Goal: Task Accomplishment & Management: Manage account settings

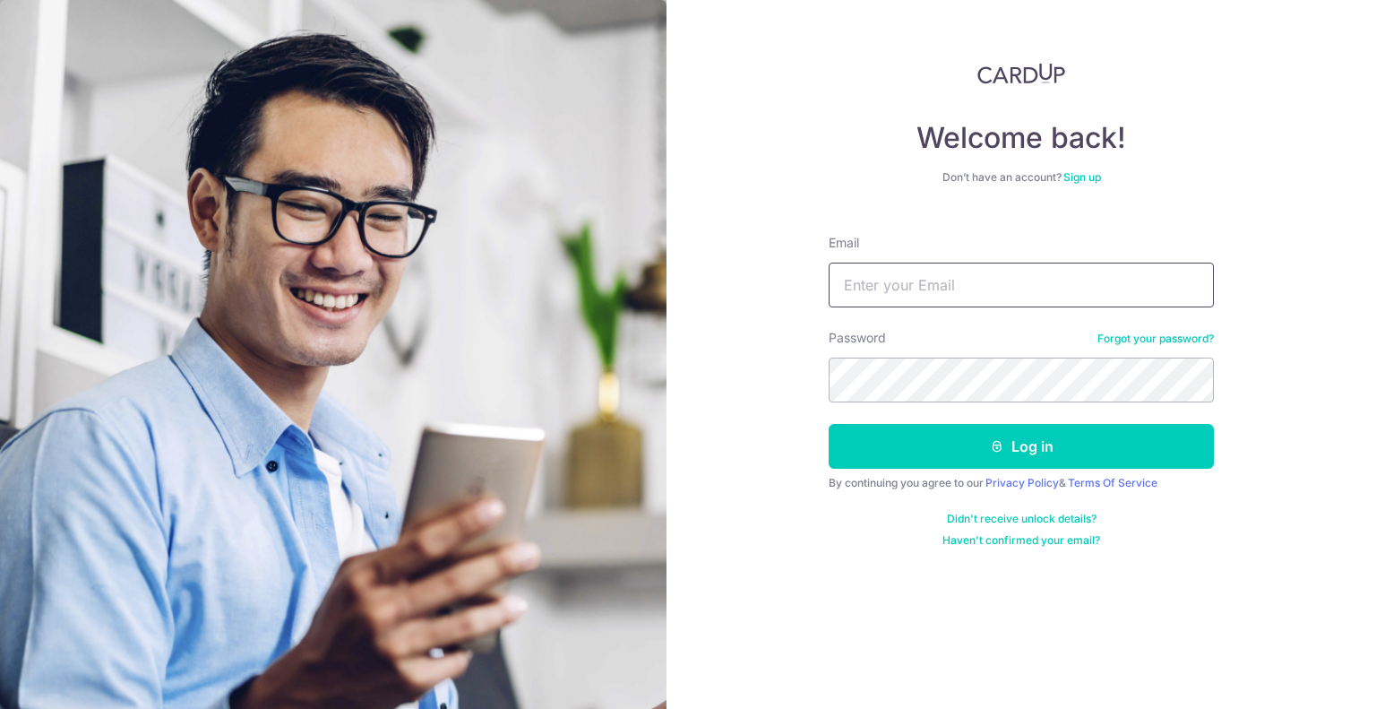
click at [984, 282] on input "Email" at bounding box center [1021, 285] width 385 height 45
type input "teopinghwee@gmail.com"
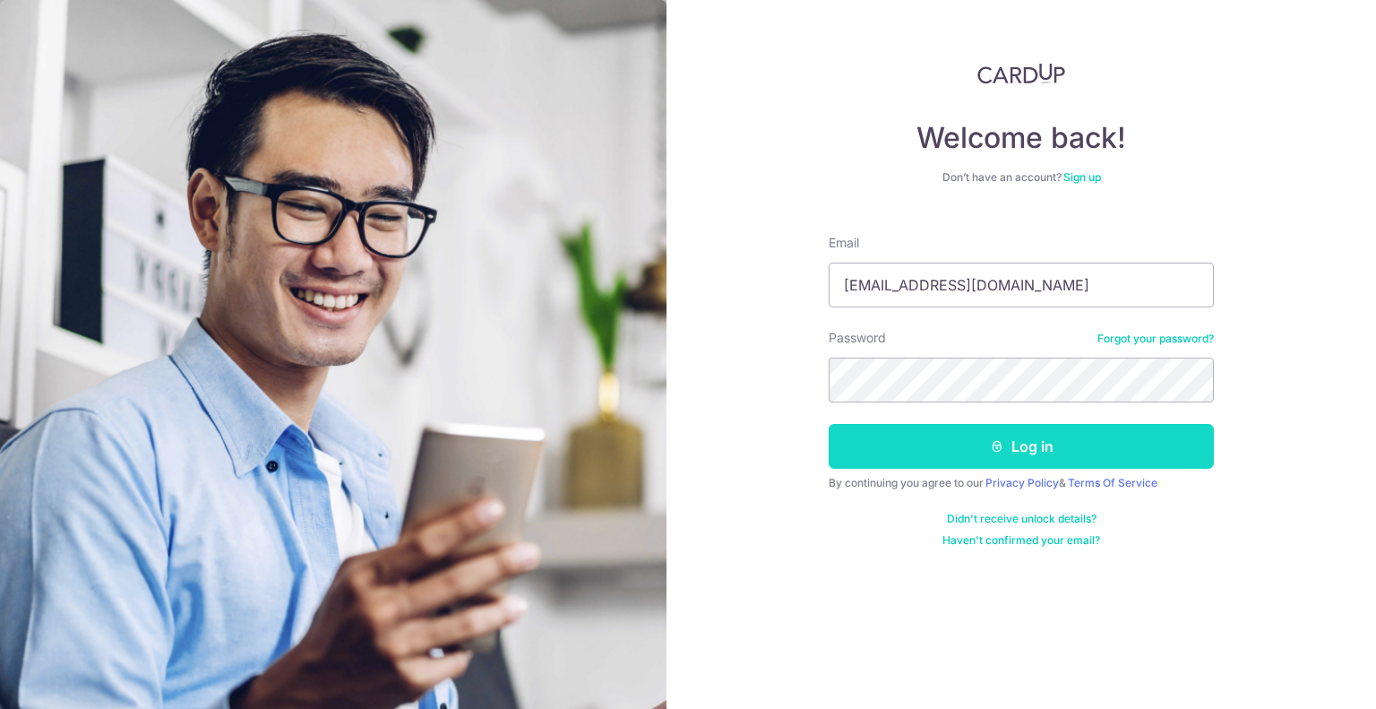
click at [1002, 439] on icon "submit" at bounding box center [997, 446] width 14 height 14
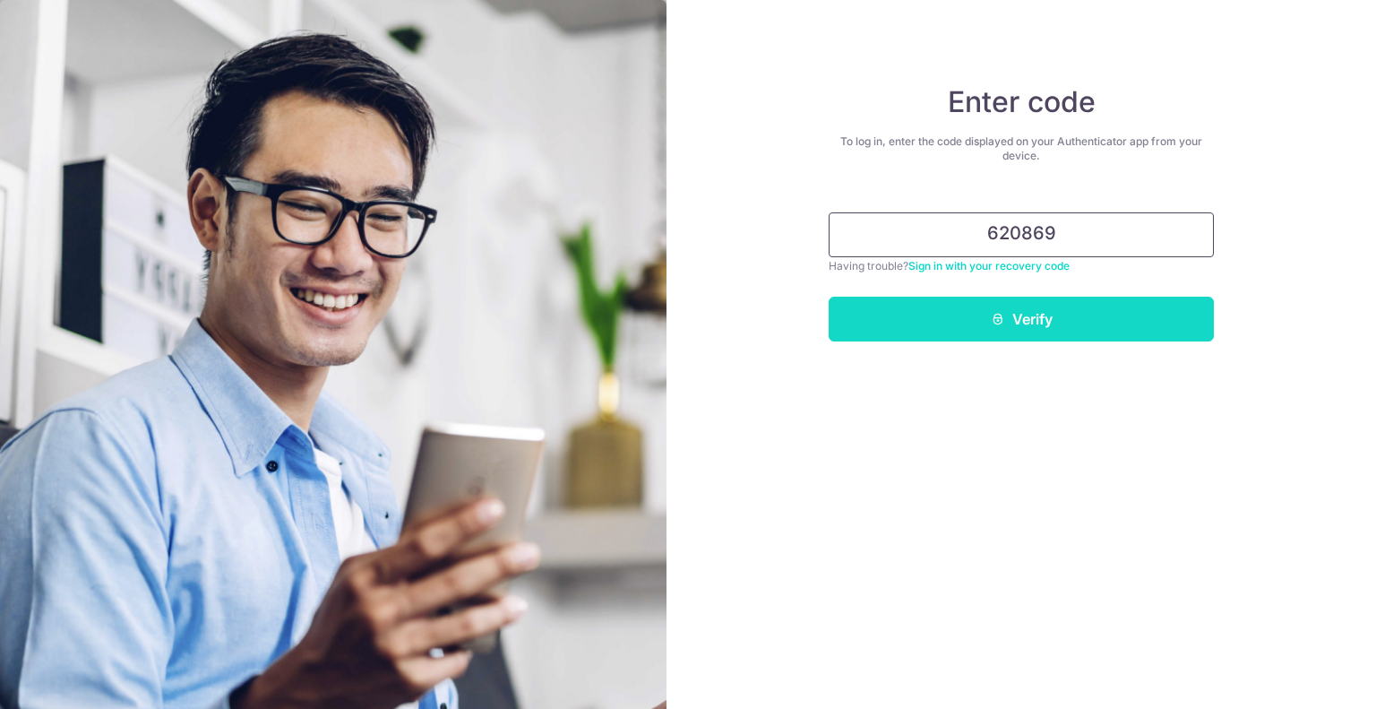
type input "620869"
click at [1023, 322] on button "Verify" at bounding box center [1021, 319] width 385 height 45
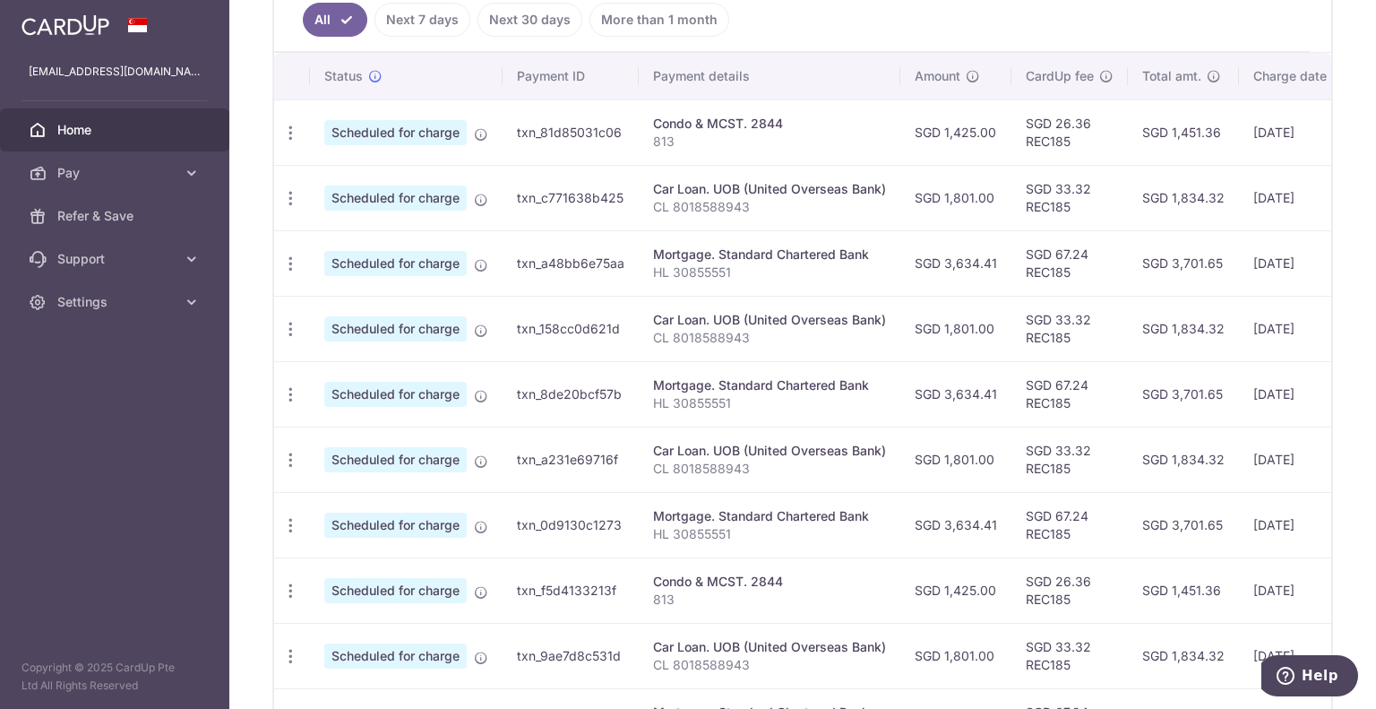
scroll to position [680, 0]
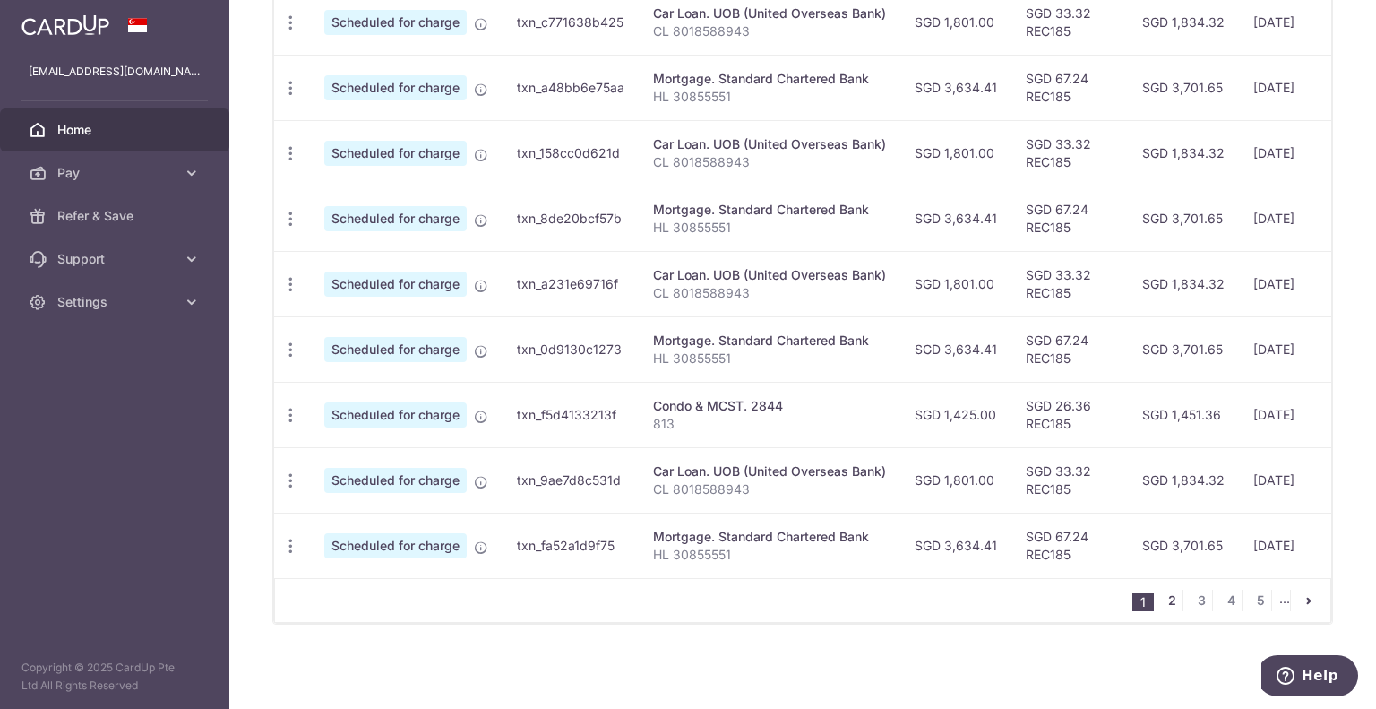
click at [1163, 602] on link "2" at bounding box center [1172, 601] width 22 height 22
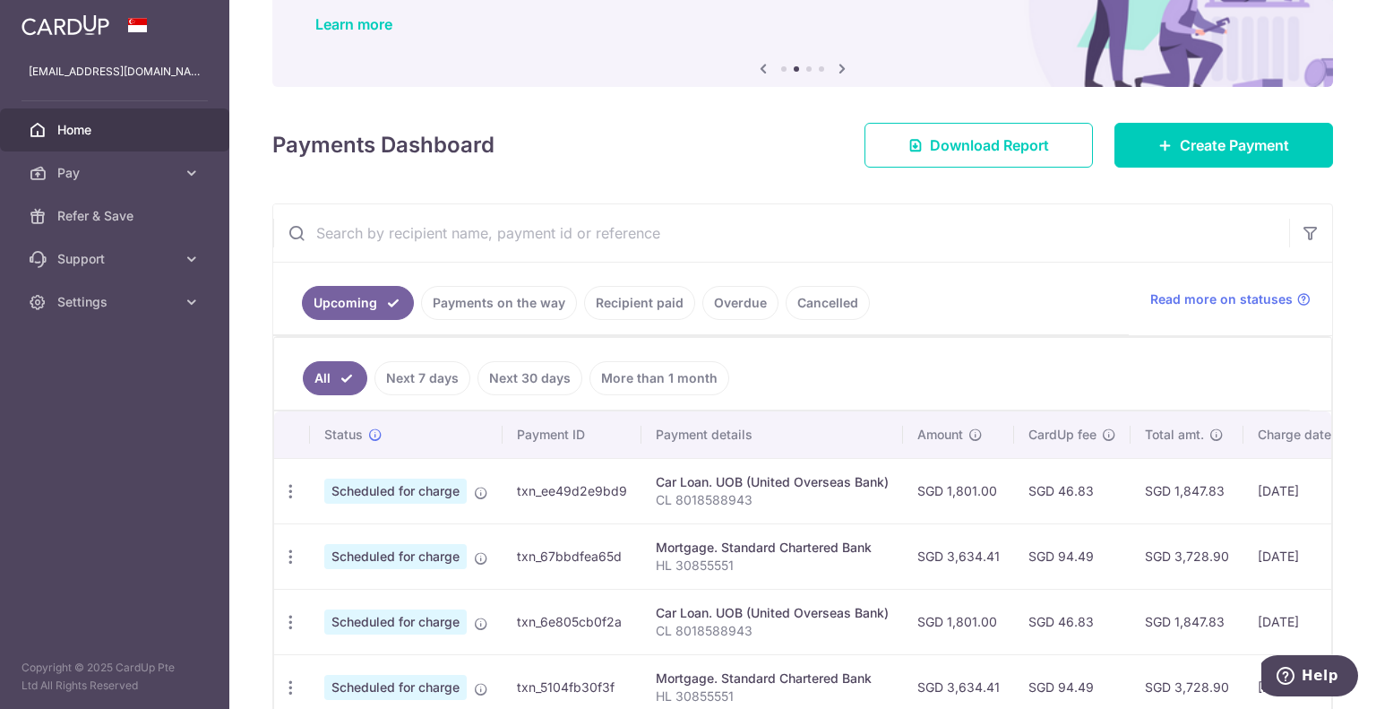
scroll to position [0, 0]
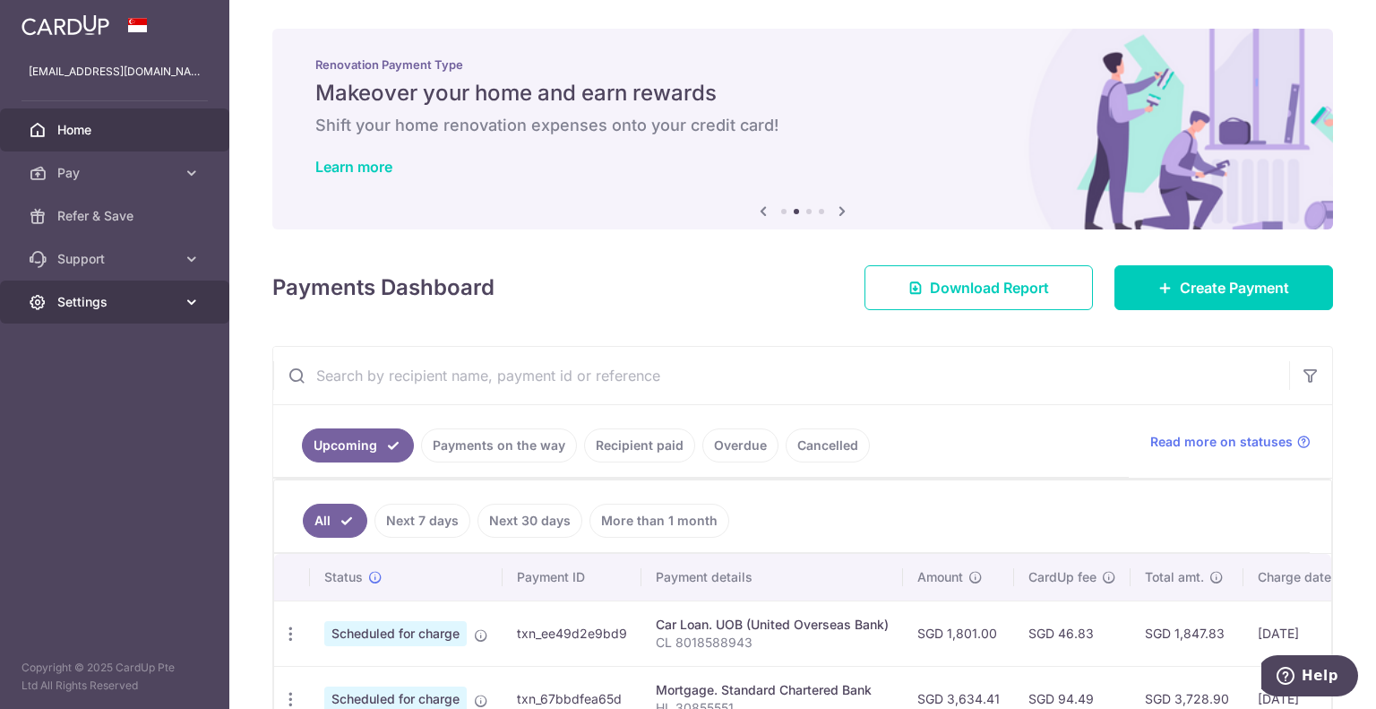
click at [80, 296] on span "Settings" at bounding box center [116, 302] width 118 height 18
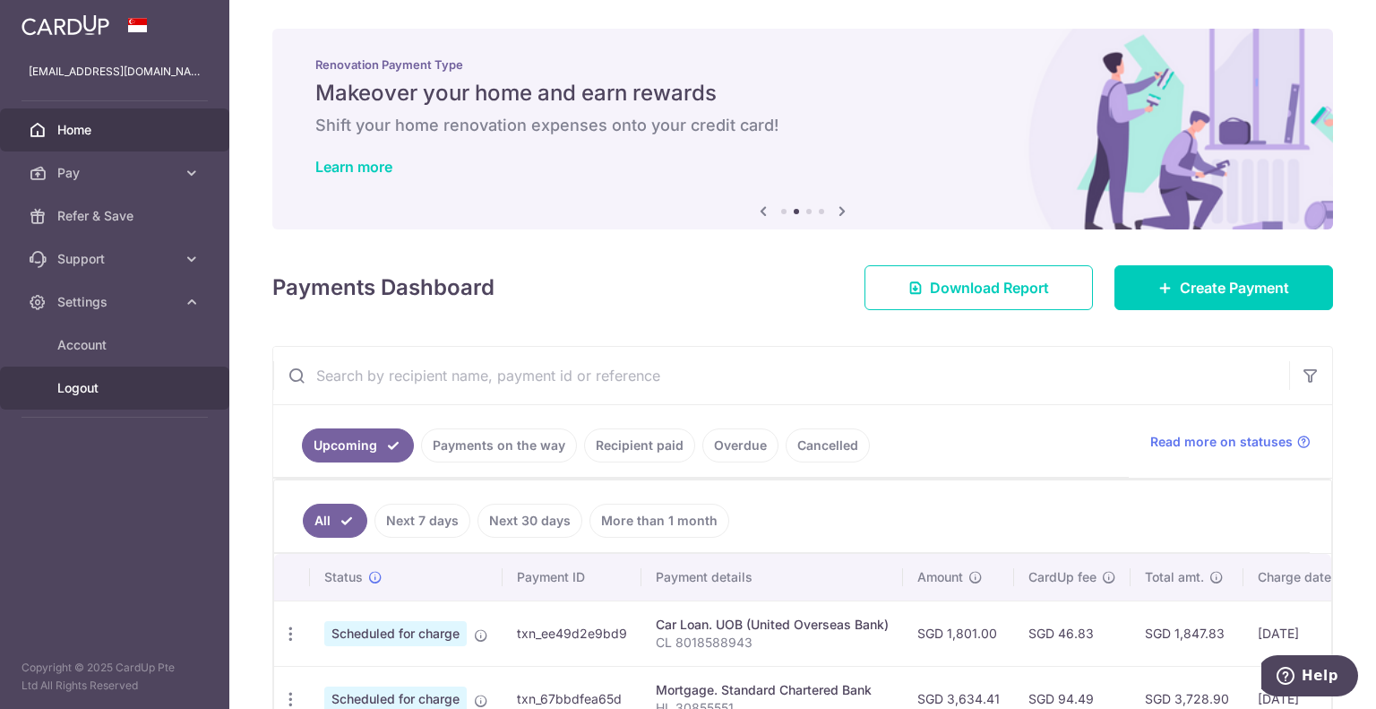
click at [88, 390] on span "Logout" at bounding box center [116, 388] width 118 height 18
